Goal: Task Accomplishment & Management: Use online tool/utility

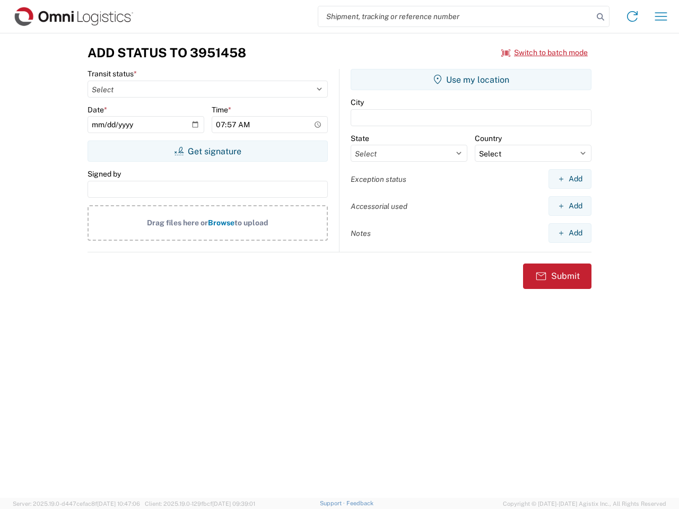
click at [455, 16] on input "search" at bounding box center [455, 16] width 275 height 20
click at [600, 17] on icon at bounding box center [600, 17] width 15 height 15
click at [632, 16] on icon at bounding box center [631, 16] width 17 height 17
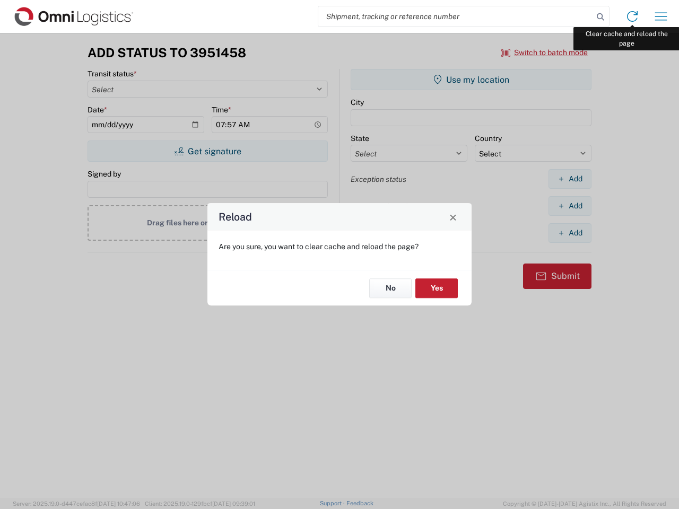
click at [660, 16] on div "Reload Are you sure, you want to clear cache and reload the page? No Yes" at bounding box center [339, 254] width 679 height 509
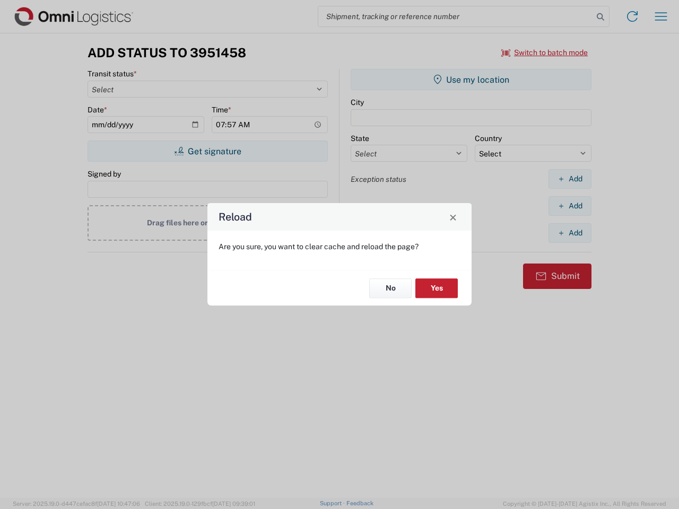
click at [544, 52] on div "Reload Are you sure, you want to clear cache and reload the page? No Yes" at bounding box center [339, 254] width 679 height 509
click at [207, 151] on div "Reload Are you sure, you want to clear cache and reload the page? No Yes" at bounding box center [339, 254] width 679 height 509
click at [471, 80] on div "Reload Are you sure, you want to clear cache and reload the page? No Yes" at bounding box center [339, 254] width 679 height 509
click at [569, 179] on div "Reload Are you sure, you want to clear cache and reload the page? No Yes" at bounding box center [339, 254] width 679 height 509
click at [569, 206] on div "Reload Are you sure, you want to clear cache and reload the page? No Yes" at bounding box center [339, 254] width 679 height 509
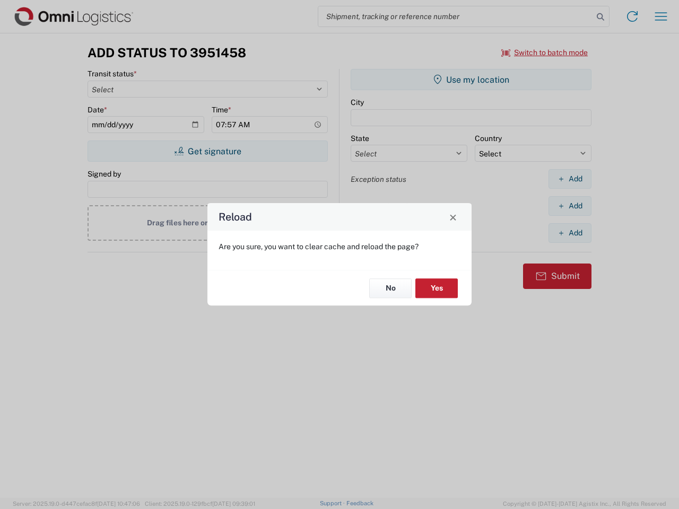
click at [569, 233] on div "Reload Are you sure, you want to clear cache and reload the page? No Yes" at bounding box center [339, 254] width 679 height 509
